Goal: Task Accomplishment & Management: Complete application form

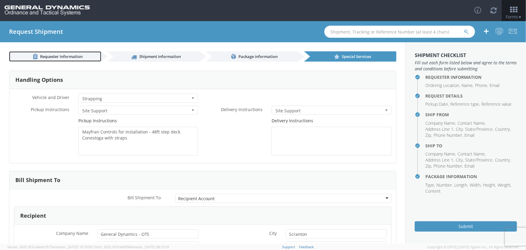
click at [69, 56] on span "Requester information" at bounding box center [61, 56] width 43 height 5
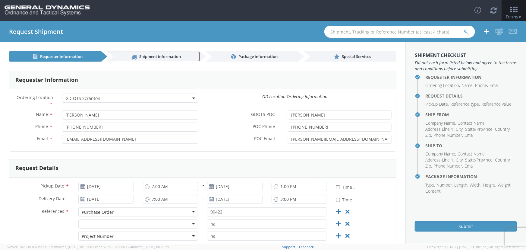
click at [134, 53] on link "Shipment information" at bounding box center [153, 56] width 92 height 10
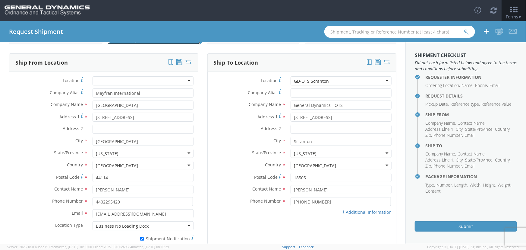
scroll to position [75, 0]
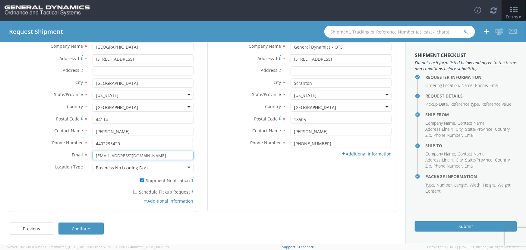
drag, startPoint x: 147, startPoint y: 156, endPoint x: 84, endPoint y: 154, distance: 62.2
click at [84, 154] on div "Email * [EMAIL_ADDRESS][DOMAIN_NAME]" at bounding box center [103, 155] width 189 height 9
paste input "[EMAIL_ADDRESS][DOMAIN_NAME]"
type input "[EMAIL_ADDRESS][DOMAIN_NAME]"
click at [136, 134] on input "[PERSON_NAME]" at bounding box center [143, 131] width 101 height 9
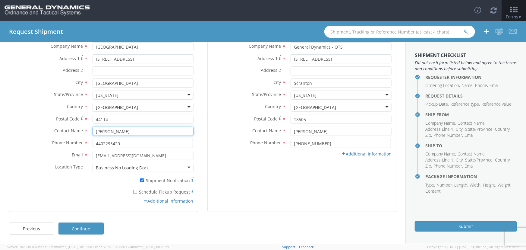
drag, startPoint x: 136, startPoint y: 130, endPoint x: 76, endPoint y: 132, distance: 60.1
click at [76, 132] on div "Contact Name * [PERSON_NAME]" at bounding box center [103, 131] width 189 height 9
paste input "[PERSON_NAME]"
type input "[PERSON_NAME]"
click at [121, 148] on div "Phone Number * 4402295420" at bounding box center [103, 145] width 189 height 12
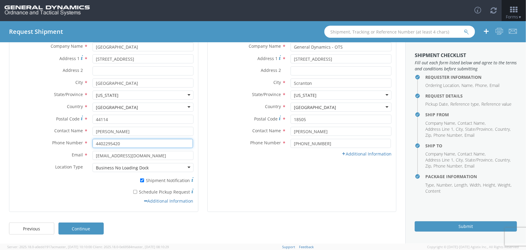
click at [122, 145] on input "4402295420" at bounding box center [143, 143] width 100 height 9
drag, startPoint x: 92, startPoint y: 147, endPoint x: 83, endPoint y: 149, distance: 9.6
click at [83, 149] on div "Phone Number * 4402295420" at bounding box center [103, 145] width 189 height 12
paste input "[PHONE_NUMBER]"
type input "[PHONE_NUMBER]"
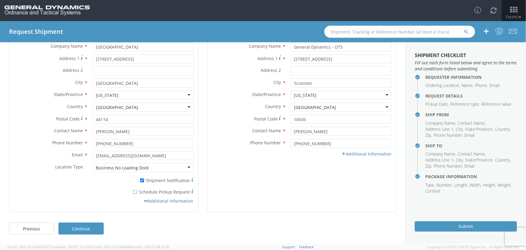
click at [107, 196] on div "* Schedule Pickup Request" at bounding box center [103, 191] width 189 height 11
click at [370, 154] on link "Additional Information" at bounding box center [367, 154] width 50 height 6
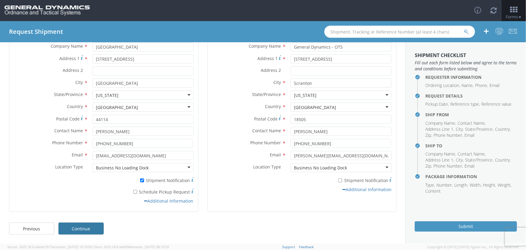
click at [89, 229] on link "Continue" at bounding box center [81, 228] width 45 height 12
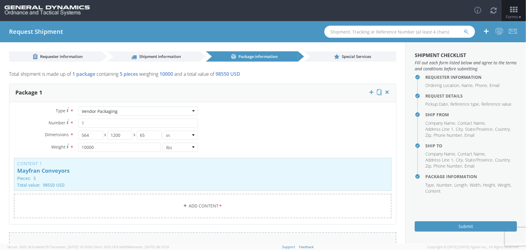
scroll to position [100, 0]
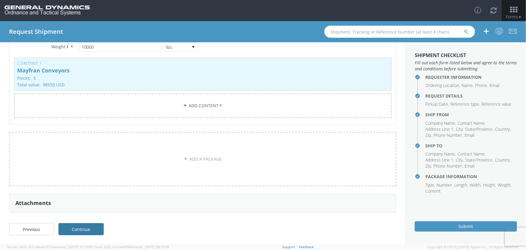
click at [89, 227] on link "Continue" at bounding box center [81, 229] width 45 height 12
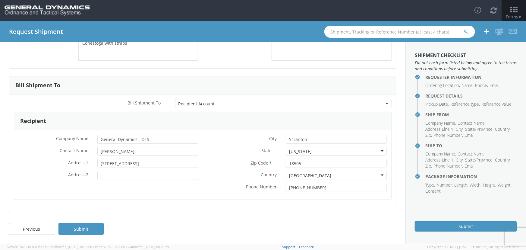
scroll to position [0, 0]
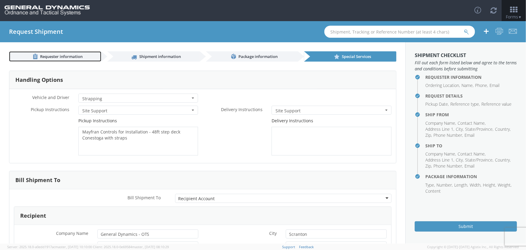
click at [69, 57] on span "Requester information" at bounding box center [61, 56] width 43 height 5
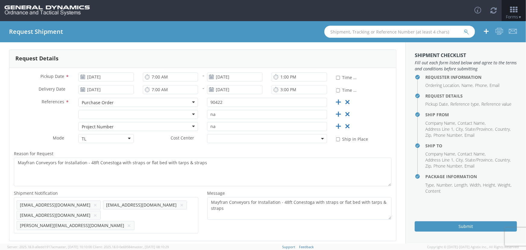
scroll to position [128, 0]
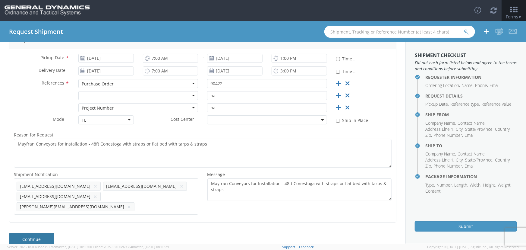
click at [37, 233] on link "Continue" at bounding box center [31, 239] width 45 height 12
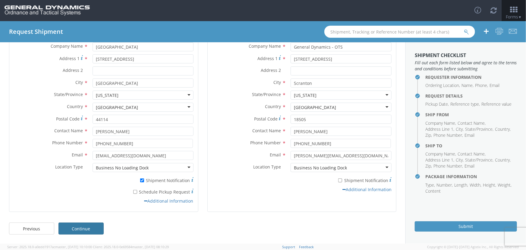
click at [77, 223] on link "Continue" at bounding box center [81, 228] width 45 height 12
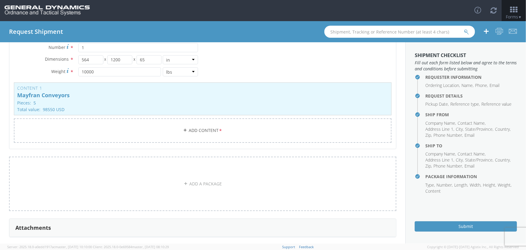
scroll to position [100, 0]
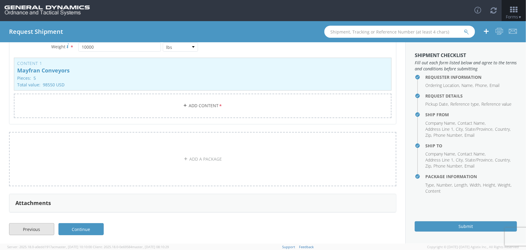
click at [45, 228] on link "Previous" at bounding box center [31, 229] width 45 height 12
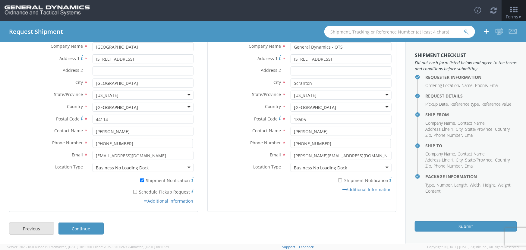
click at [45, 228] on link "Previous" at bounding box center [31, 228] width 45 height 12
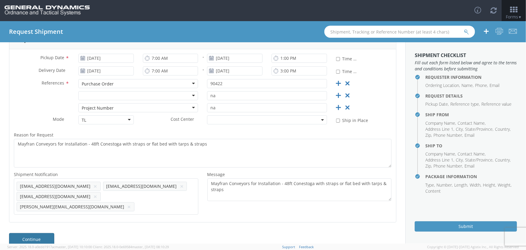
click at [44, 233] on link "Continue" at bounding box center [31, 239] width 45 height 12
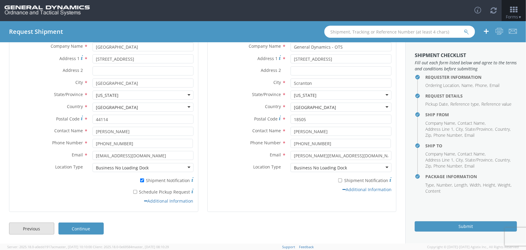
scroll to position [75, 0]
click at [88, 229] on link "Continue" at bounding box center [81, 228] width 45 height 12
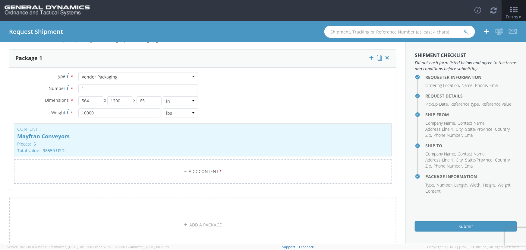
scroll to position [18, 0]
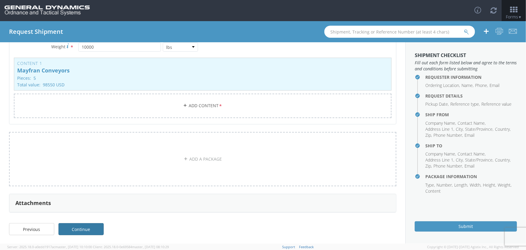
click at [84, 230] on link "Continue" at bounding box center [81, 229] width 45 height 12
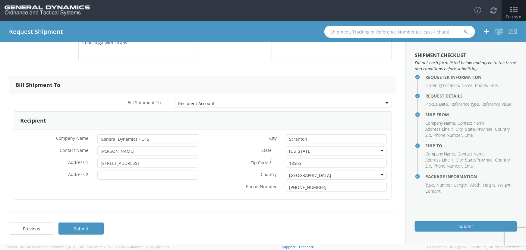
scroll to position [95, 0]
click at [87, 228] on link "Submit" at bounding box center [81, 229] width 45 height 12
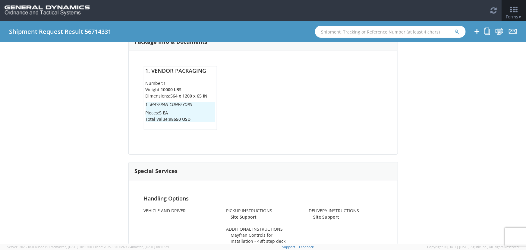
scroll to position [494, 0]
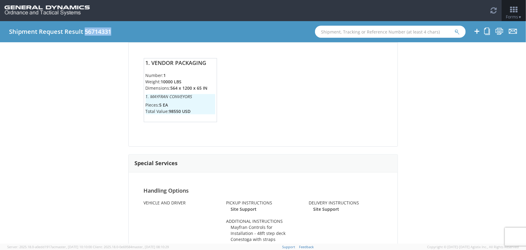
drag, startPoint x: 84, startPoint y: 32, endPoint x: 110, endPoint y: 35, distance: 26.2
click at [110, 35] on h4 "Shipment Request Result 56714331" at bounding box center [60, 31] width 102 height 7
copy h4 "56714331"
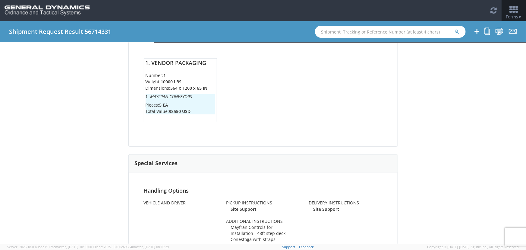
click at [518, 10] on icon at bounding box center [514, 9] width 28 height 8
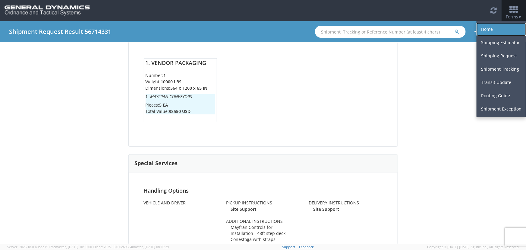
click at [501, 30] on link "Home" at bounding box center [501, 29] width 49 height 13
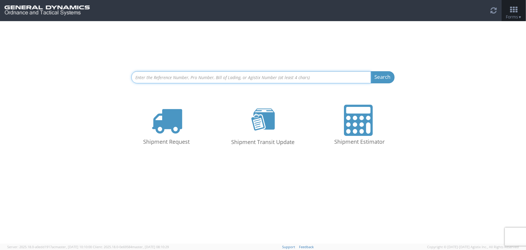
click at [199, 78] on input at bounding box center [252, 77] width 240 height 12
paste input "56714331"
type input "56714331"
click at [371, 71] on button "Search" at bounding box center [383, 77] width 24 height 12
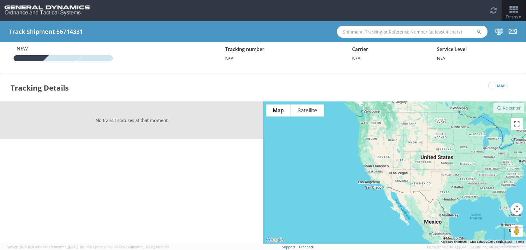
click at [516, 6] on icon at bounding box center [514, 9] width 28 height 8
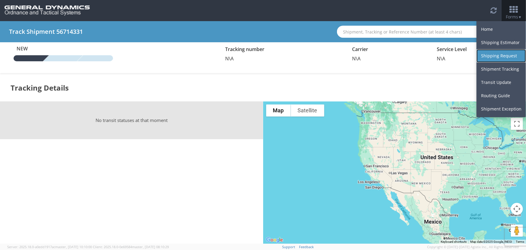
click at [513, 54] on link "Shipping Request" at bounding box center [501, 55] width 49 height 13
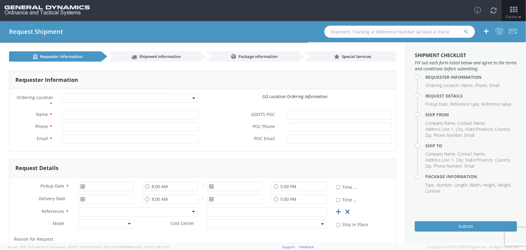
select select
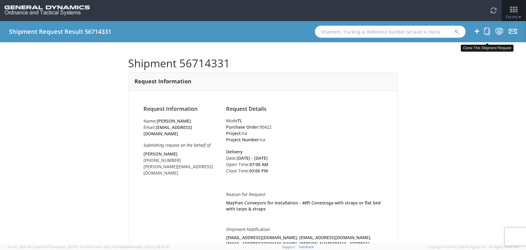
click at [487, 30] on icon at bounding box center [487, 31] width 6 height 8
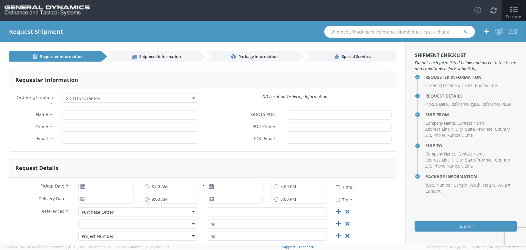
select select "309"
type input "[PERSON_NAME]"
type input "[PHONE_NUMBER]"
type input "[EMAIL_ADDRESS][DOMAIN_NAME]"
type input "[PERSON_NAME]"
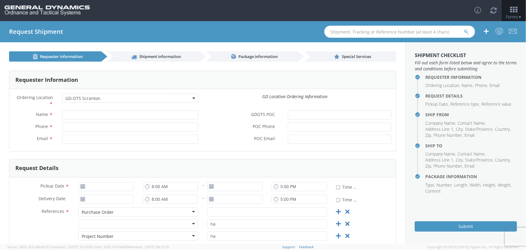
type input "[PHONE_NUMBER]"
type input "[PERSON_NAME][EMAIL_ADDRESS][DOMAIN_NAME]"
type input "[DATE]"
type input "7:00 AM"
type input "[DATE]"
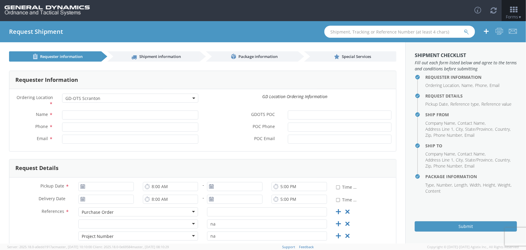
type input "1:00 PM"
type input "[DATE]"
type input "7:00 AM"
type input "[DATE]"
type input "3:00 PM"
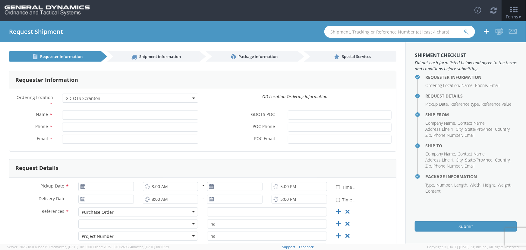
type input "90422"
type textarea "Mayfran Conveyors for Installation - 48ft Conestoga with straps or flat bed wit…"
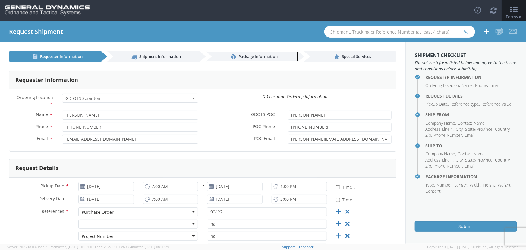
click at [258, 55] on span "Package information" at bounding box center [258, 56] width 39 height 5
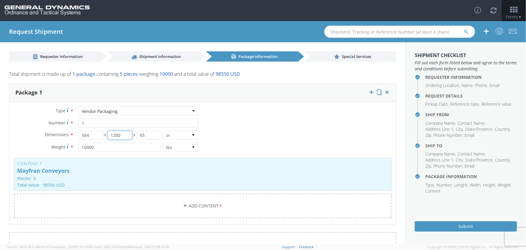
click at [112, 133] on input "1200" at bounding box center [119, 135] width 25 height 9
type input "100"
click at [125, 150] on input "10000" at bounding box center [119, 147] width 83 height 9
click at [93, 167] on div "Content 1 Mayfran Conveyors Pieces: 5 Total value: 98550 USD HAZMAT" at bounding box center [203, 174] width 378 height 33
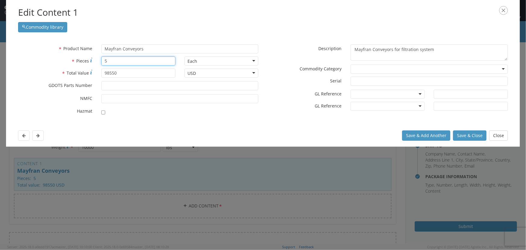
drag, startPoint x: 113, startPoint y: 61, endPoint x: 95, endPoint y: 64, distance: 18.1
click at [95, 64] on div "* Pieces 5" at bounding box center [97, 60] width 167 height 9
type input "4"
drag, startPoint x: 127, startPoint y: 73, endPoint x: 70, endPoint y: 64, distance: 58.0
click at [70, 64] on div "* Product Name [PERSON_NAME] searching... * Pieces 4 Each Each Bag Blister Pack…" at bounding box center [139, 81] width 250 height 74
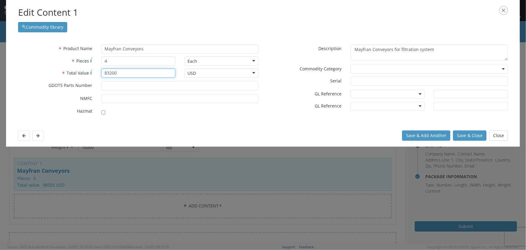
type input "83200"
click at [136, 84] on input "* GDOTS Parts Number" at bounding box center [179, 85] width 157 height 9
click at [472, 136] on button "Save & Close" at bounding box center [469, 135] width 33 height 10
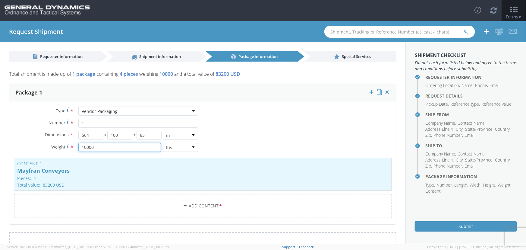
drag, startPoint x: 97, startPoint y: 148, endPoint x: 67, endPoint y: 141, distance: 30.7
click at [67, 141] on div "Dimensions * 564 X 100 X 65 in cm ft Weight * 10000 lbs kgs" at bounding box center [106, 143] width 194 height 24
type input "8000"
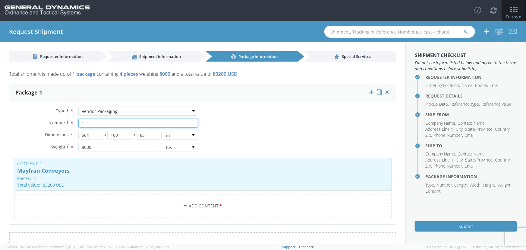
click at [100, 124] on input "1" at bounding box center [138, 123] width 120 height 9
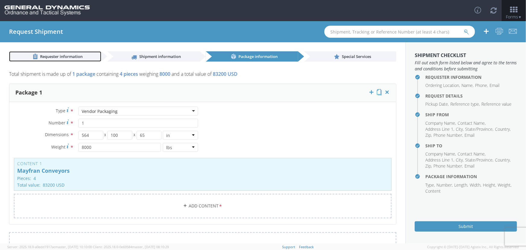
click at [56, 53] on link "Requester information" at bounding box center [55, 56] width 92 height 10
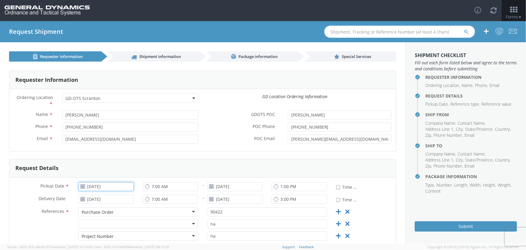
click at [103, 185] on input "[DATE]" at bounding box center [106, 186] width 56 height 9
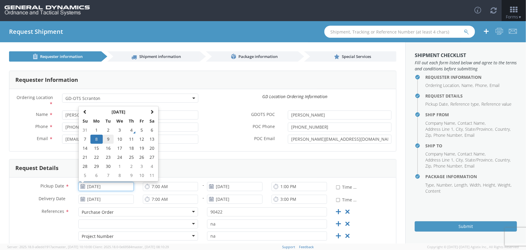
click at [109, 136] on td "9" at bounding box center [108, 139] width 11 height 9
type input "[DATE]"
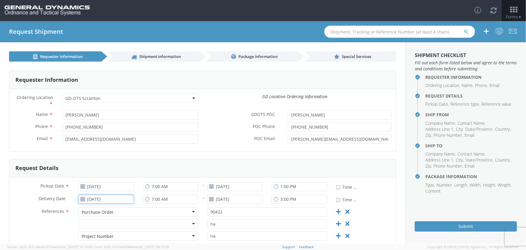
click at [103, 198] on input "[DATE]" at bounding box center [106, 199] width 56 height 9
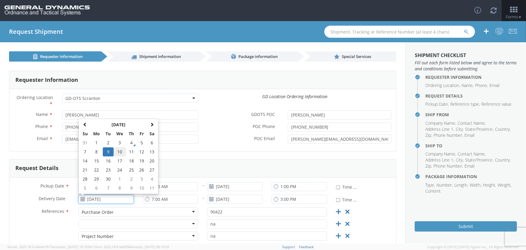
click at [121, 152] on td "10" at bounding box center [120, 151] width 13 height 9
type input "[DATE]"
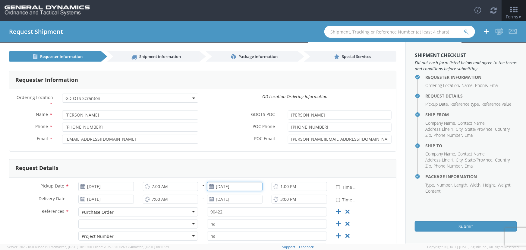
click at [231, 186] on input "[DATE]" at bounding box center [235, 186] width 56 height 9
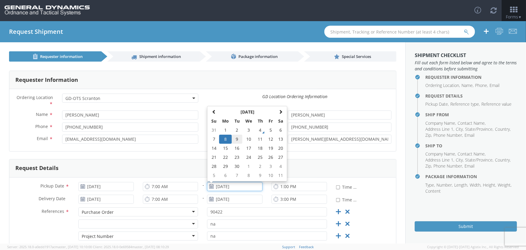
click at [236, 138] on td "9" at bounding box center [237, 139] width 11 height 9
type input "[DATE]"
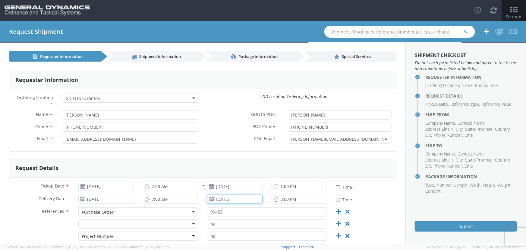
click at [235, 199] on input "[DATE]" at bounding box center [235, 199] width 56 height 9
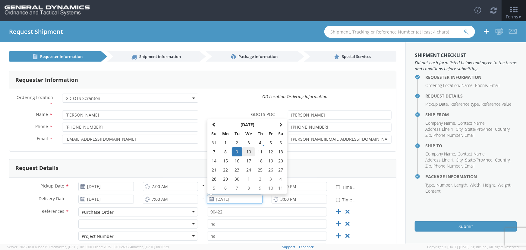
click at [246, 153] on td "10" at bounding box center [249, 151] width 13 height 9
type input "[DATE]"
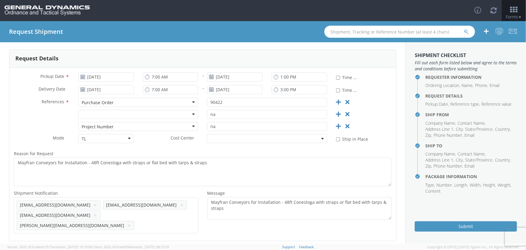
scroll to position [128, 0]
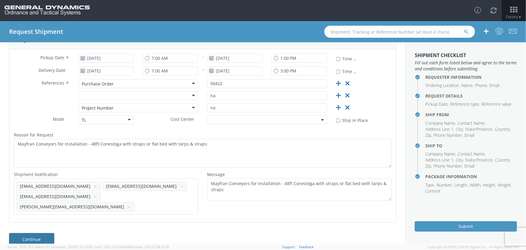
click at [40, 233] on link "Continue" at bounding box center [31, 239] width 45 height 12
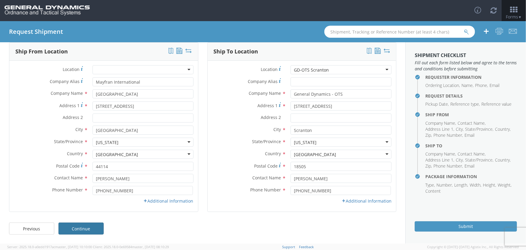
scroll to position [28, 0]
click at [90, 228] on link "Continue" at bounding box center [81, 229] width 45 height 12
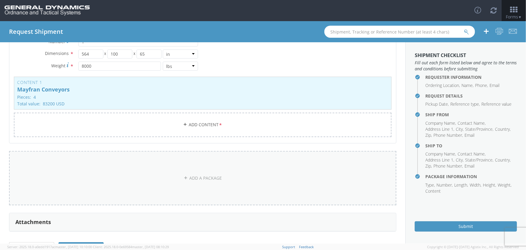
scroll to position [100, 0]
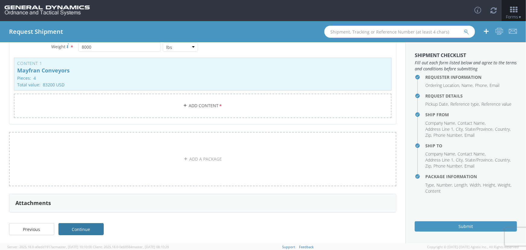
click at [82, 227] on link "Continue" at bounding box center [81, 229] width 45 height 12
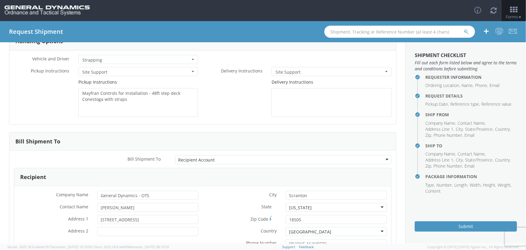
scroll to position [0, 0]
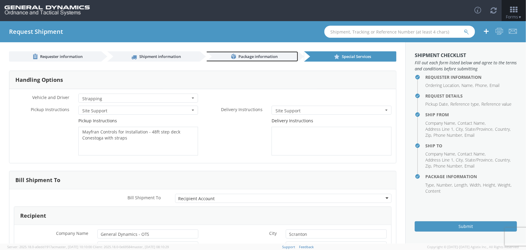
click at [274, 53] on link "Package information" at bounding box center [252, 56] width 92 height 10
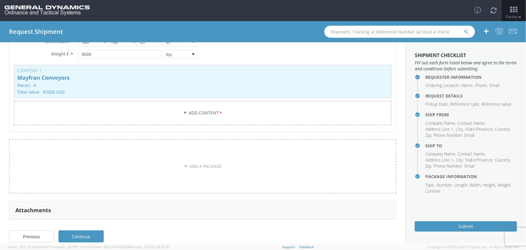
scroll to position [100, 0]
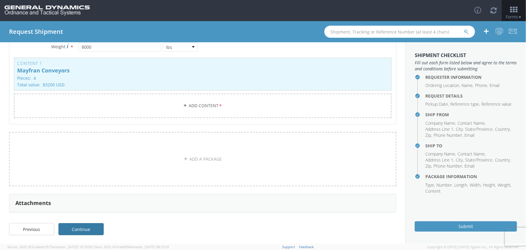
click at [84, 228] on link "Continue" at bounding box center [81, 229] width 45 height 12
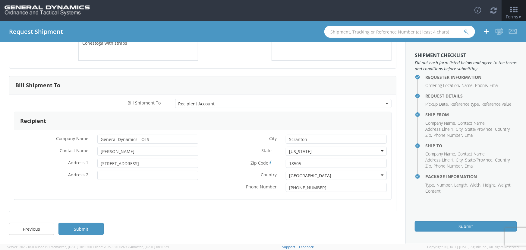
click at [84, 228] on link "Submit" at bounding box center [81, 229] width 45 height 12
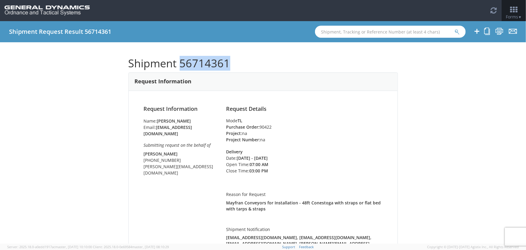
drag, startPoint x: 226, startPoint y: 62, endPoint x: 180, endPoint y: 61, distance: 46.2
click at [180, 61] on h1 "Shipment 56714361" at bounding box center [264, 63] width 270 height 12
copy h1 "56714361"
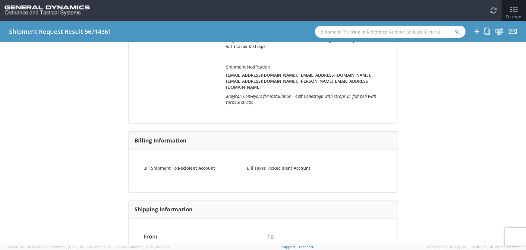
scroll to position [247, 0]
